Goal: Task Accomplishment & Management: Use online tool/utility

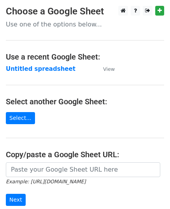
click at [13, 113] on link "Select..." at bounding box center [20, 118] width 29 height 12
click at [15, 199] on input "Next" at bounding box center [16, 200] width 20 height 12
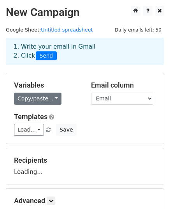
scroll to position [92, 0]
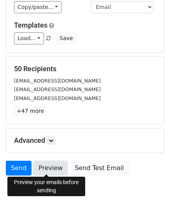
click at [49, 168] on link "Preview" at bounding box center [51, 168] width 34 height 15
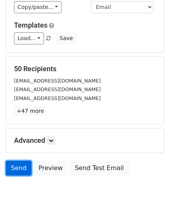
click at [16, 163] on link "Send" at bounding box center [19, 168] width 26 height 15
